Goal: Information Seeking & Learning: Learn about a topic

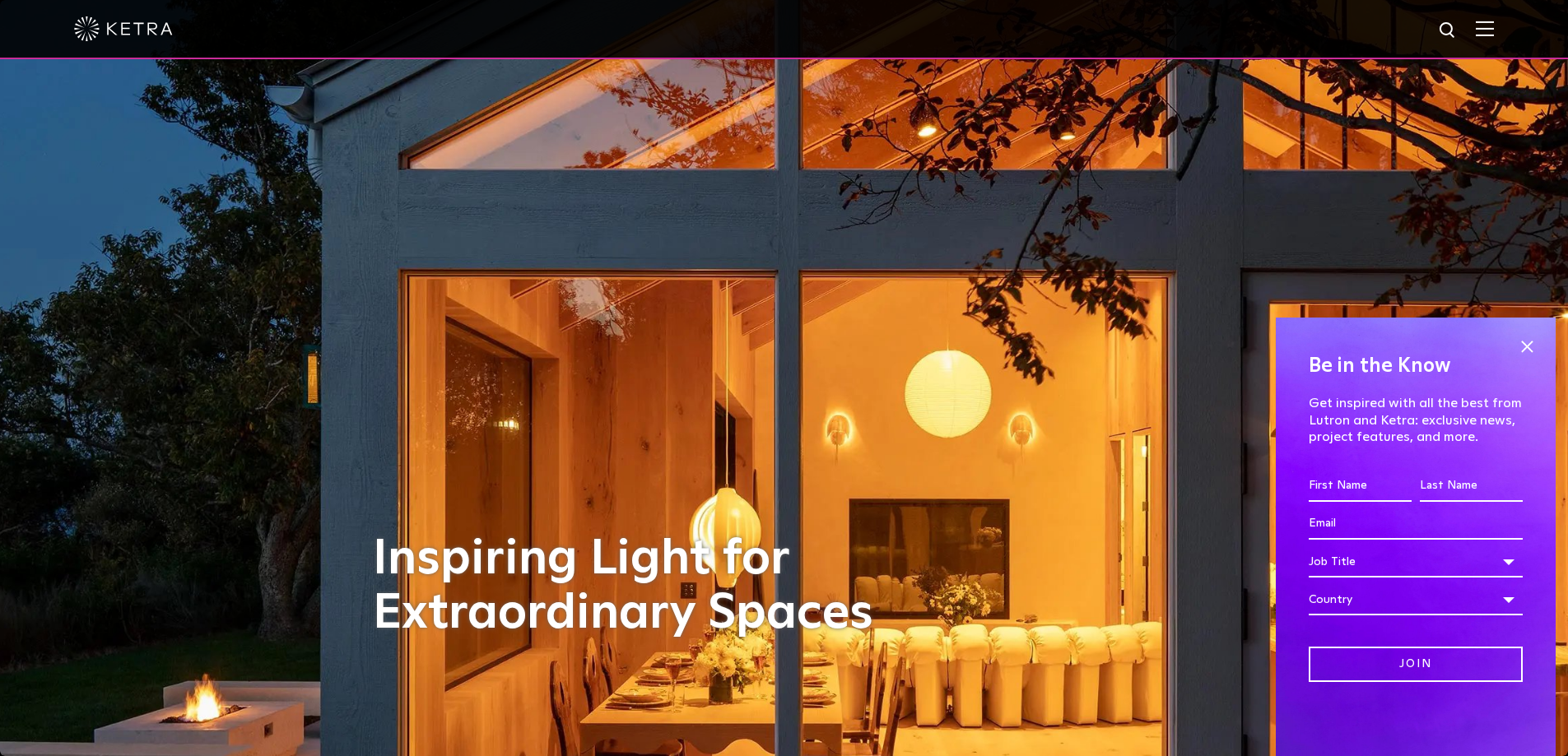
click at [1493, 26] on img at bounding box center [1484, 28] width 18 height 16
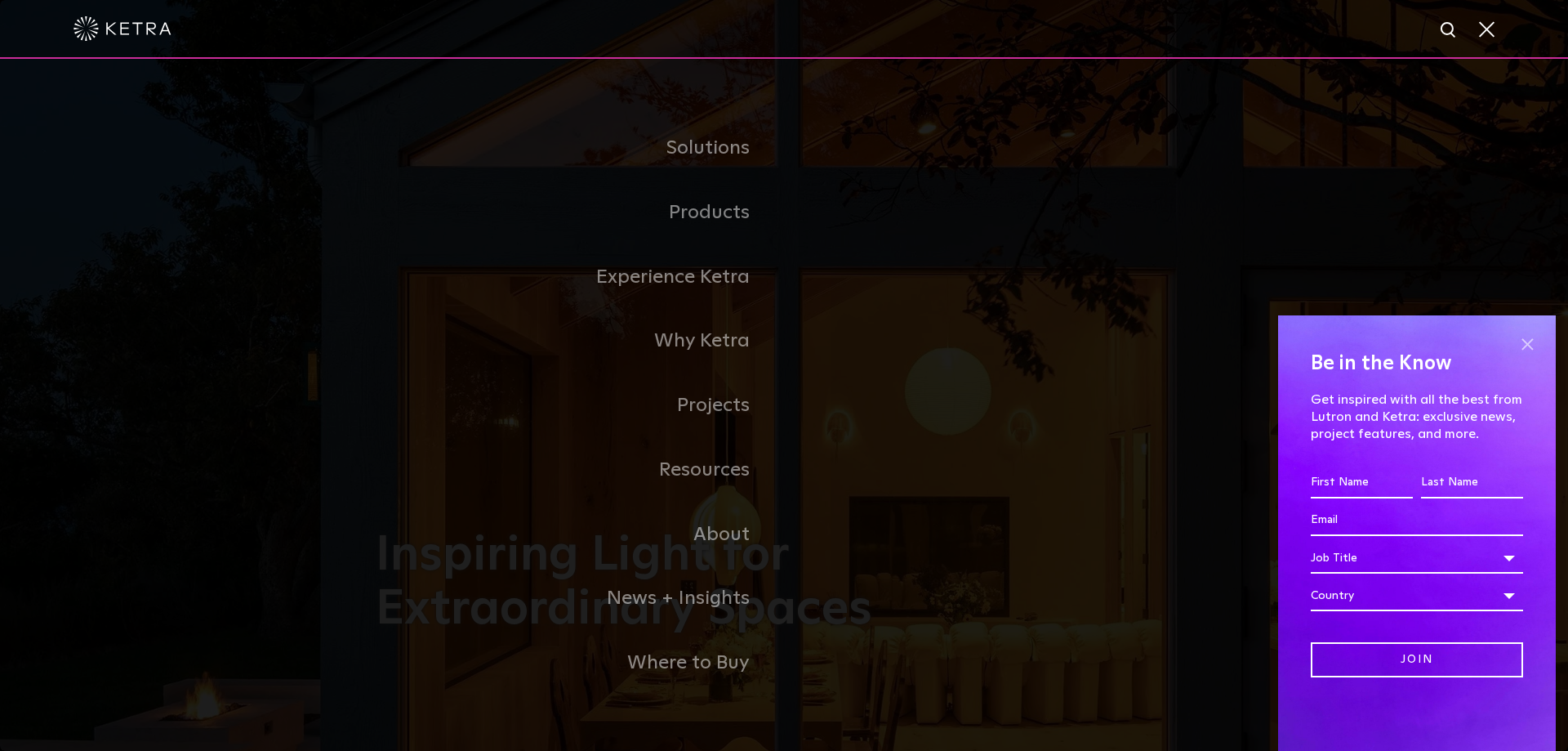
click at [1524, 339] on span at bounding box center [1527, 344] width 25 height 25
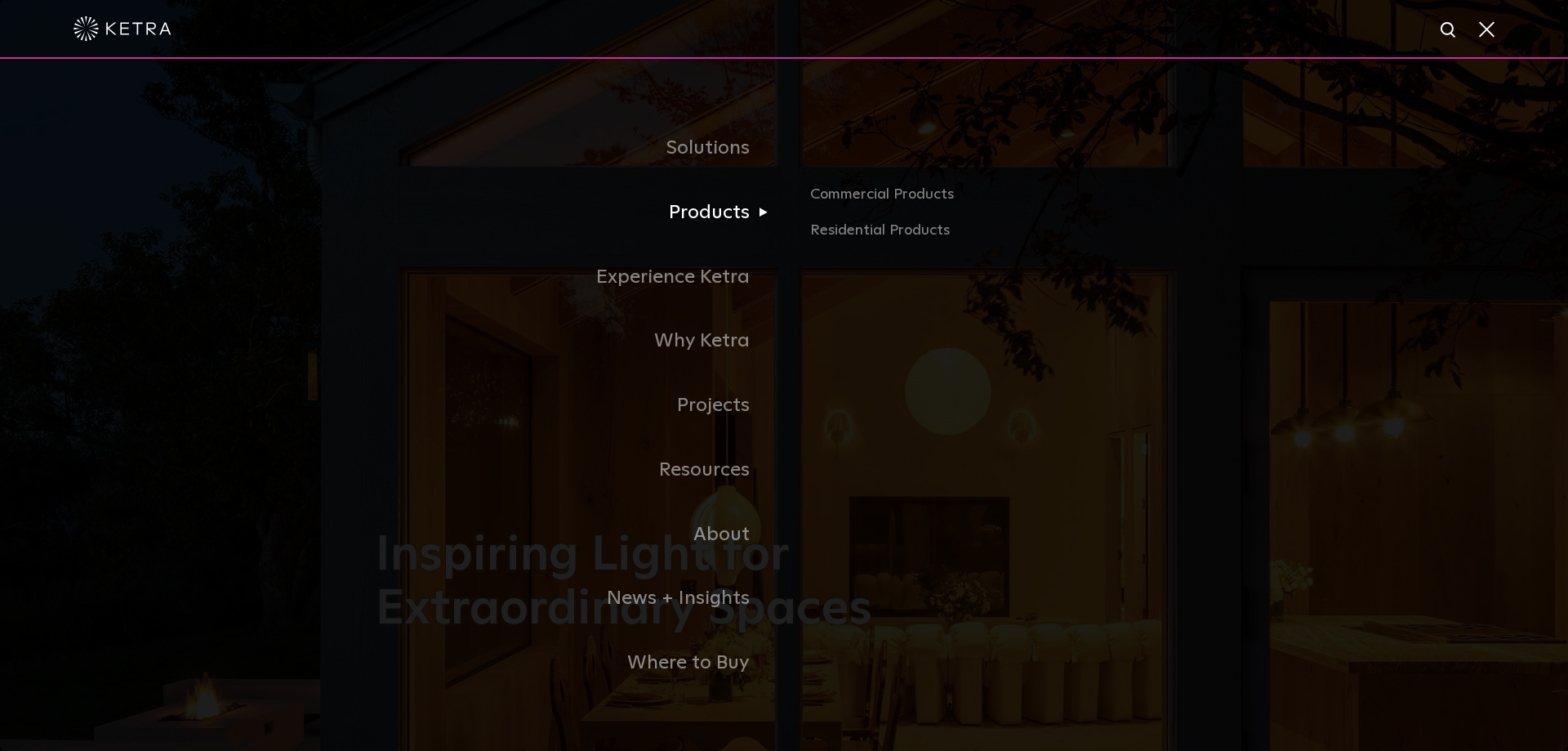
click at [743, 211] on link "Products" at bounding box center [579, 212] width 408 height 64
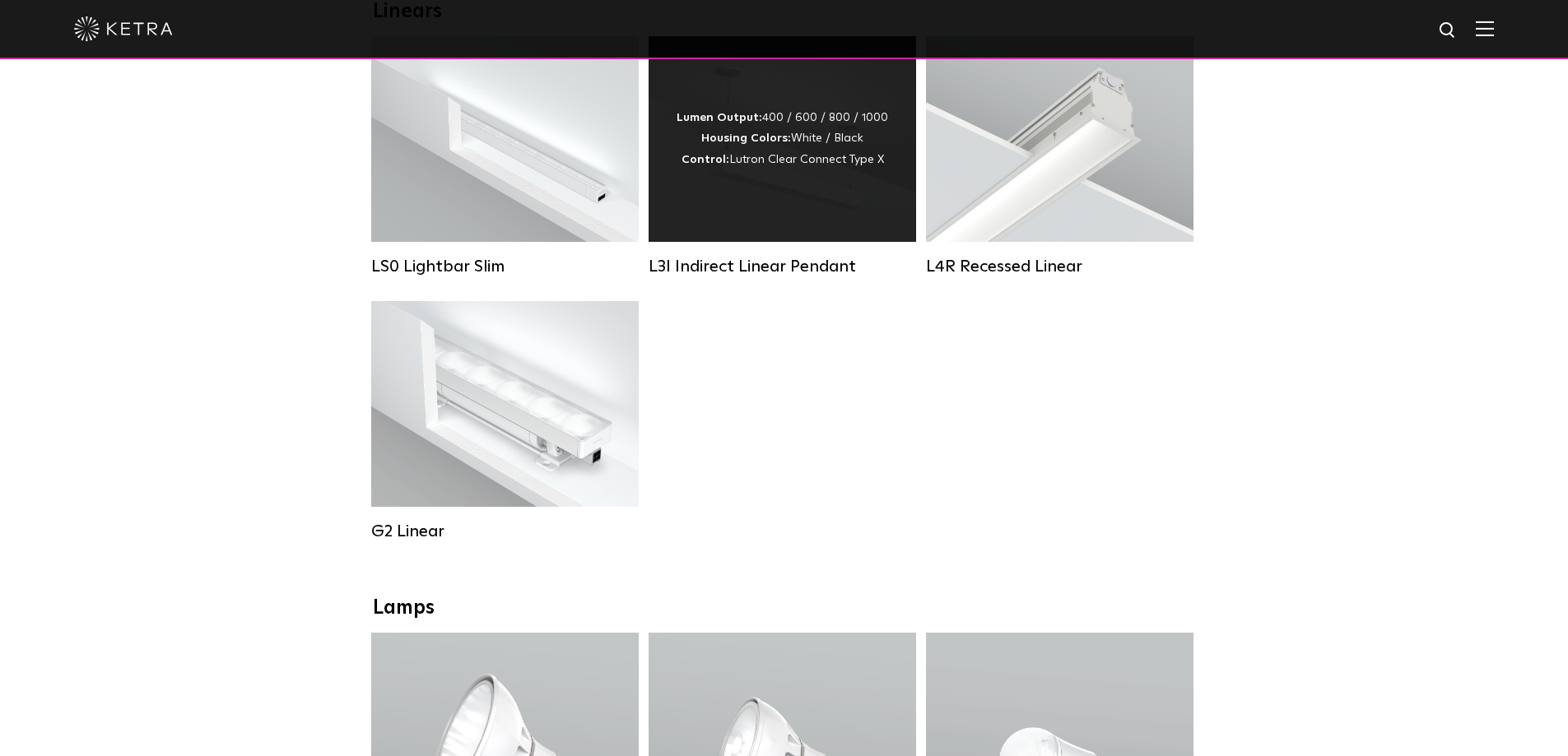
scroll to position [823, 0]
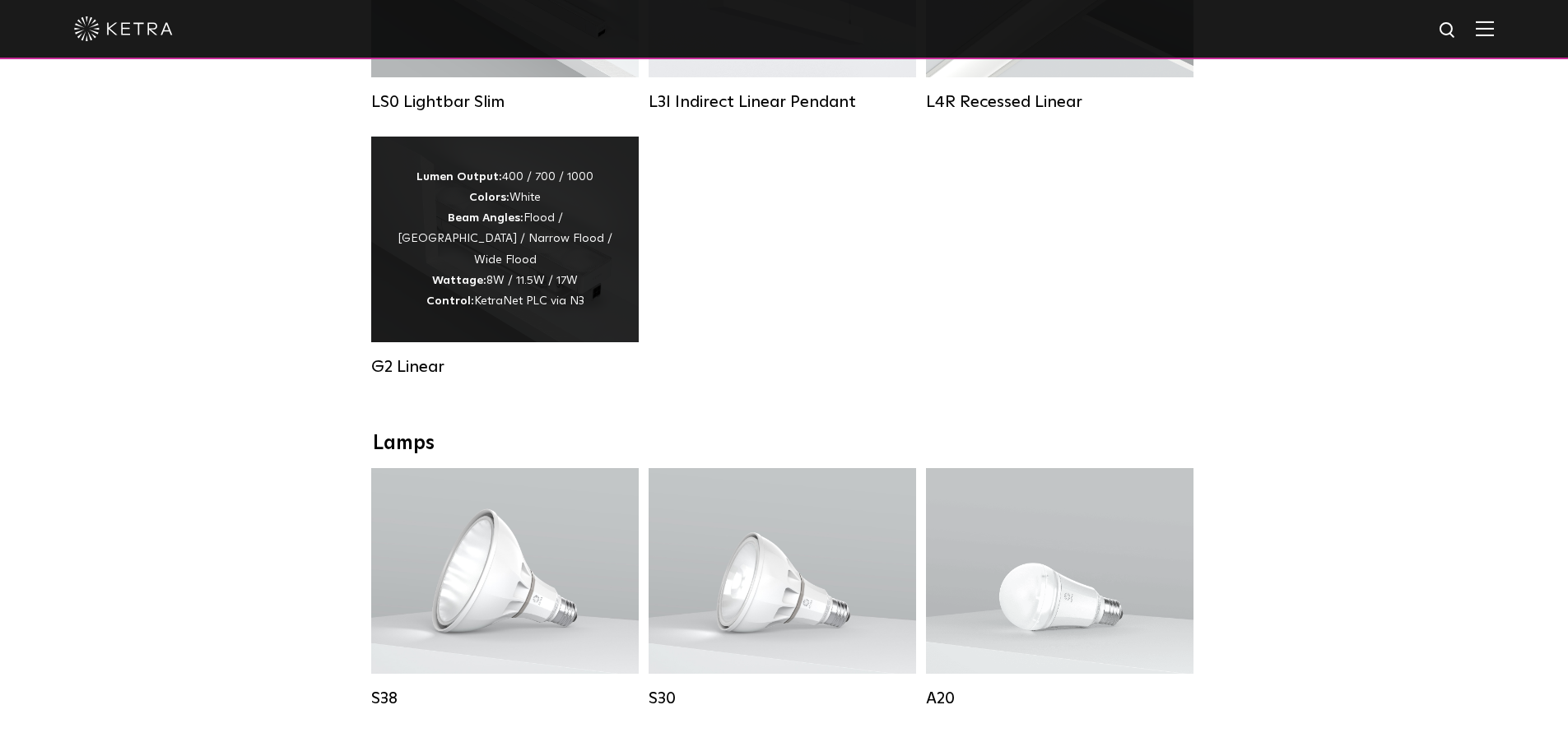
click at [497, 273] on div "Lumen Output: 400 / 700 / 1000 Colors: White Beam Angles: Flood / [GEOGRAPHIC_D…" at bounding box center [505, 239] width 218 height 145
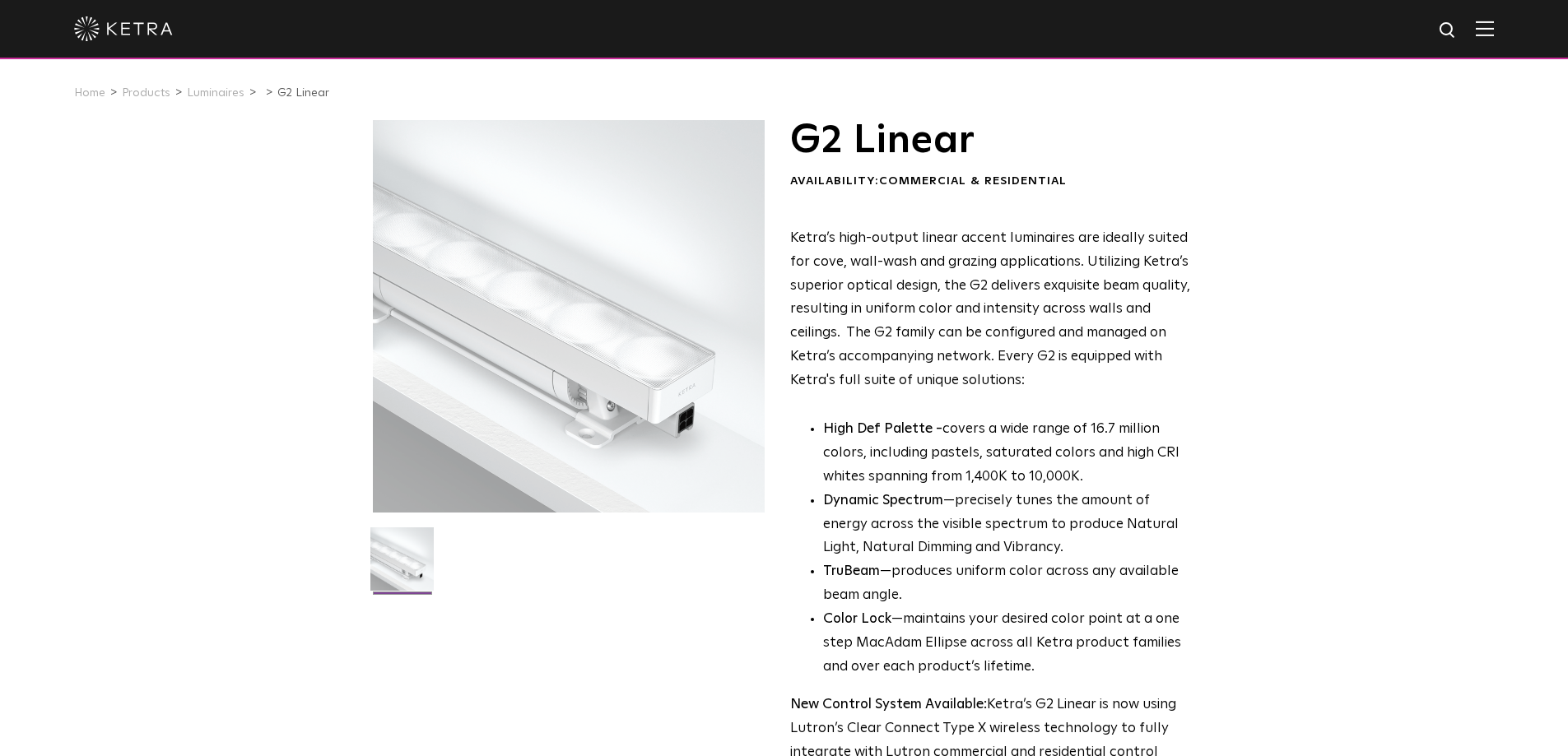
scroll to position [329, 0]
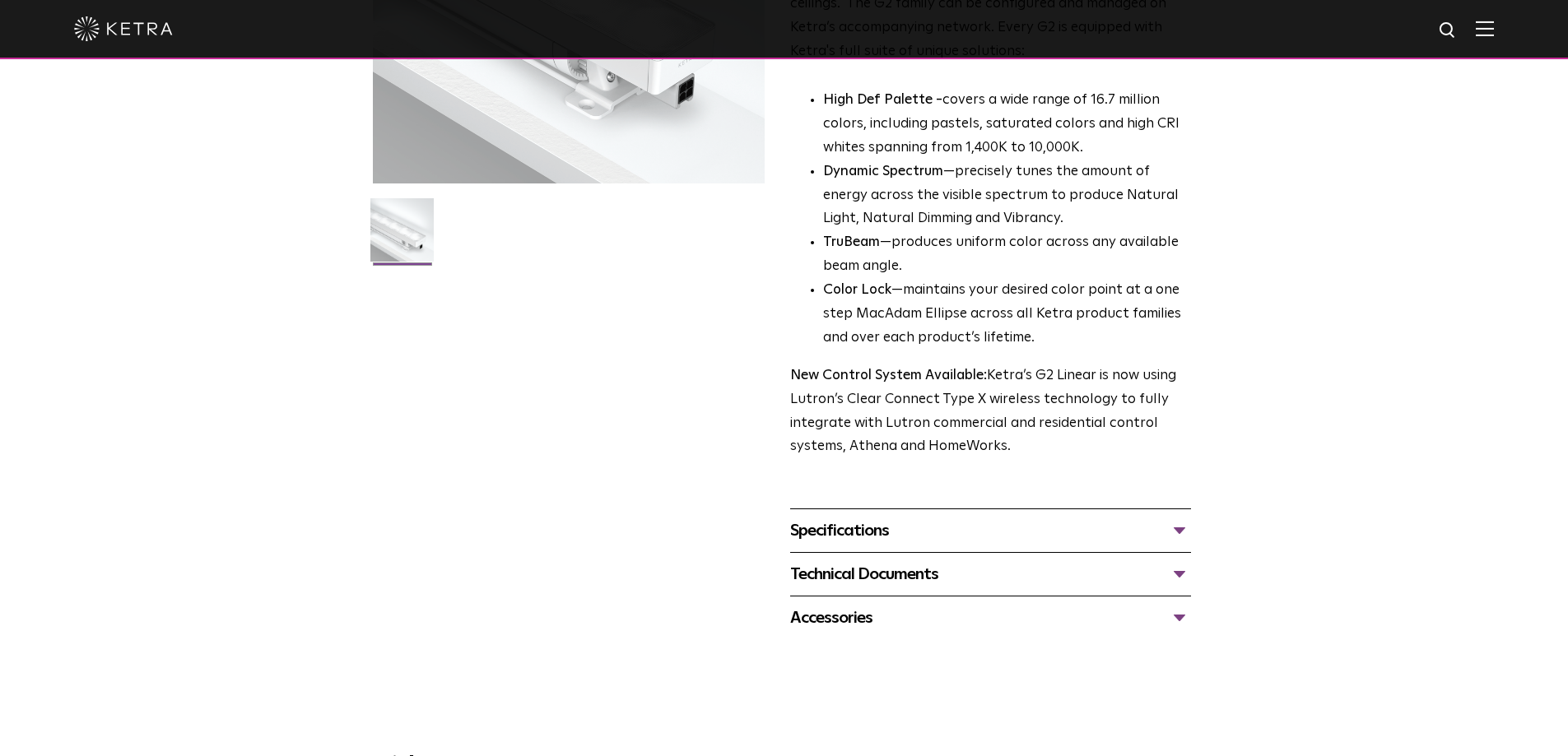
click at [873, 535] on div "Specifications" at bounding box center [990, 531] width 400 height 27
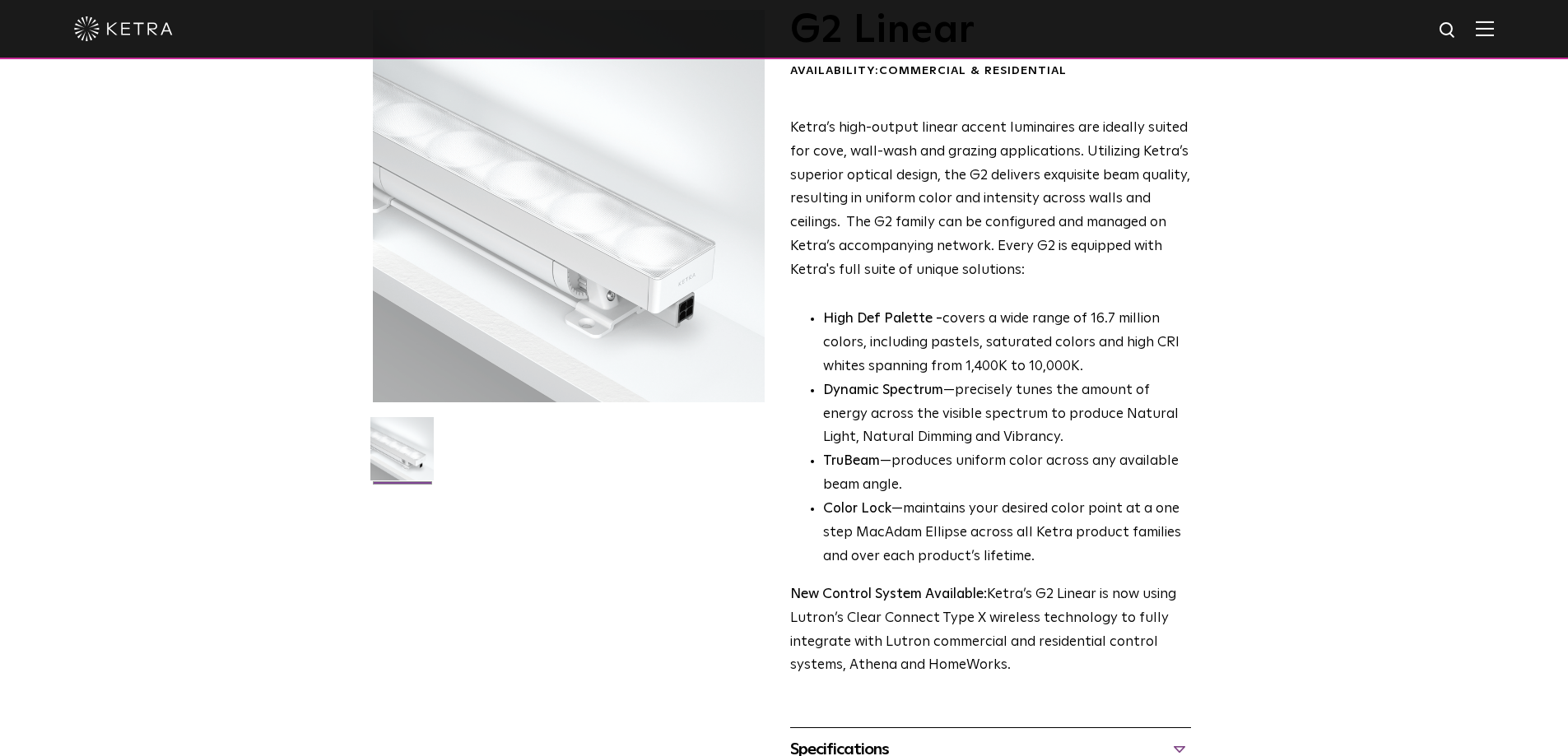
scroll to position [0, 0]
